Goal: Information Seeking & Learning: Learn about a topic

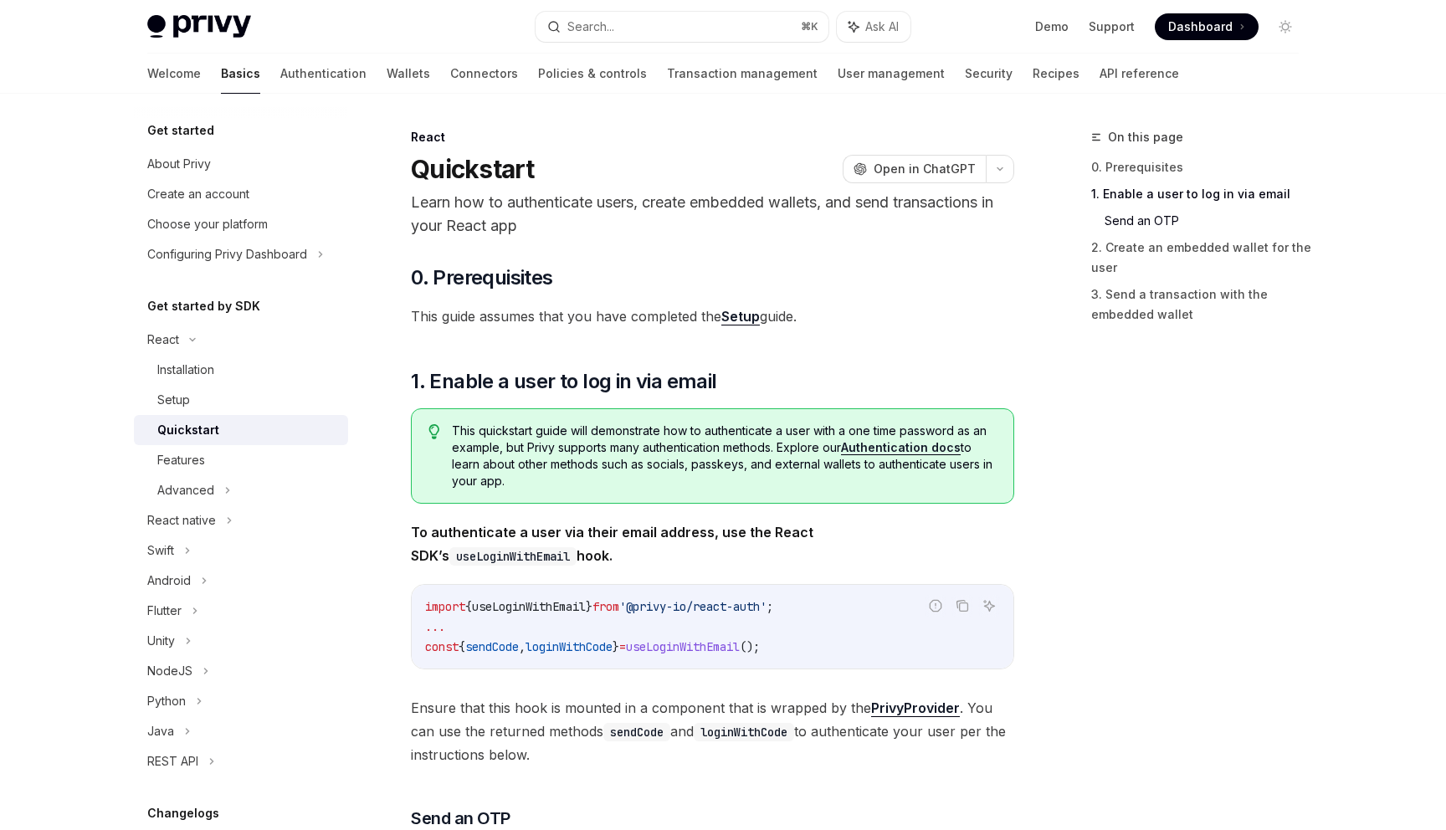
scroll to position [803, 0]
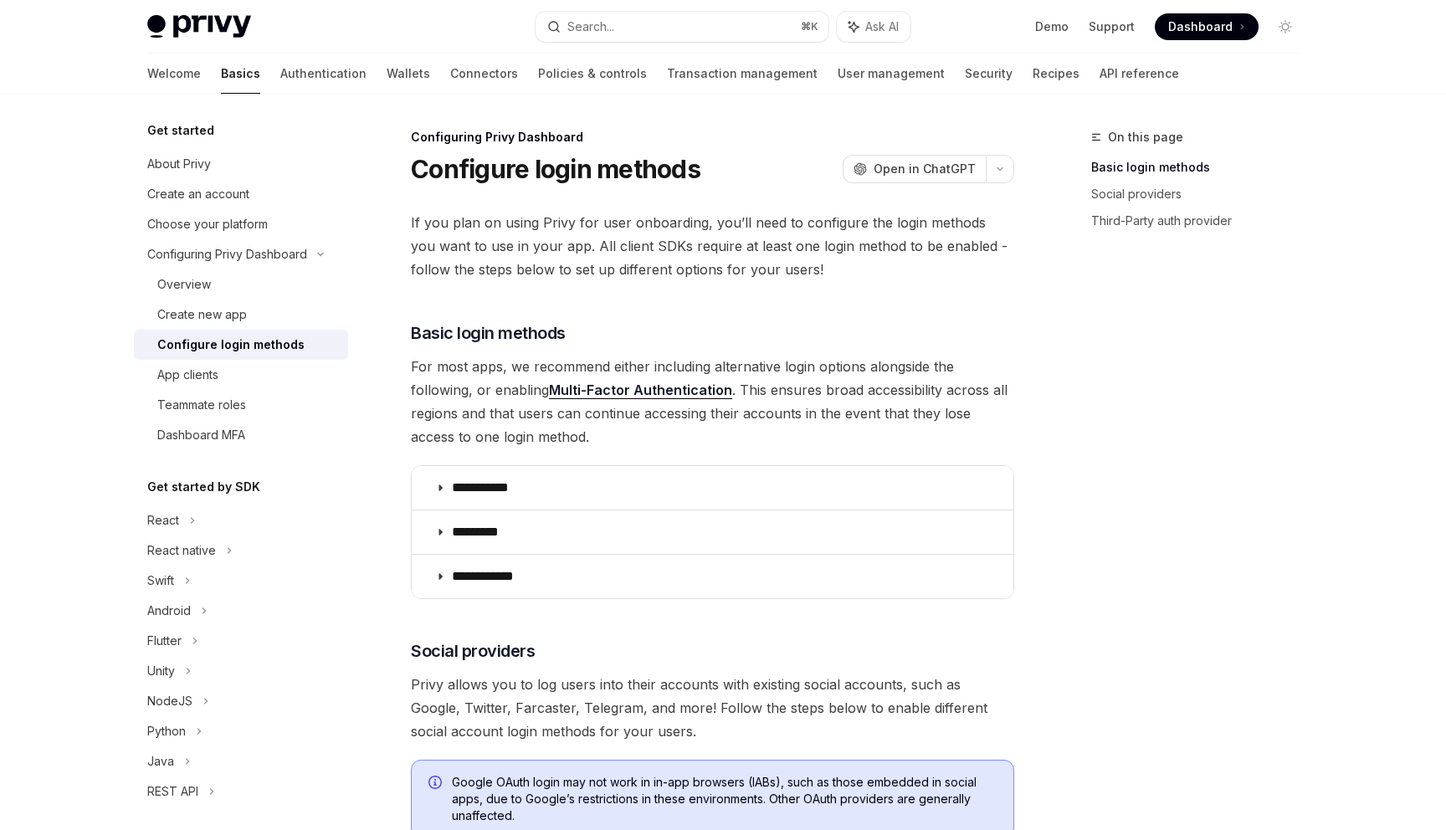
click at [717, 147] on div "Configuring Privy Dashboard Configure login methods OpenAI Open in ChatGPT" at bounding box center [712, 156] width 603 height 55
